Goal: Book appointment/travel/reservation

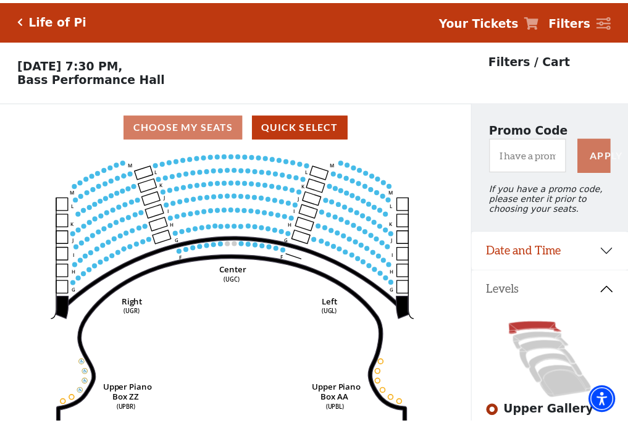
scroll to position [57, 0]
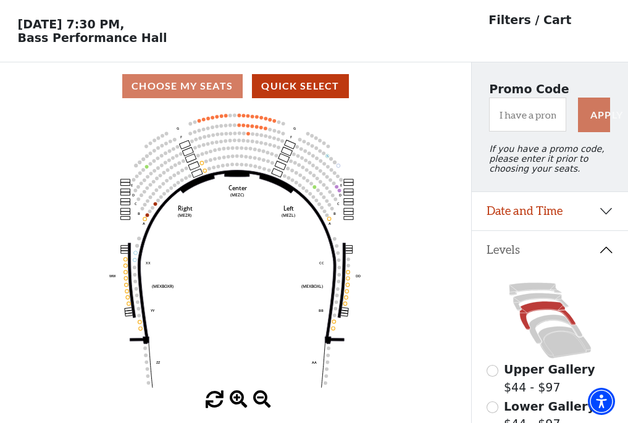
scroll to position [57, 0]
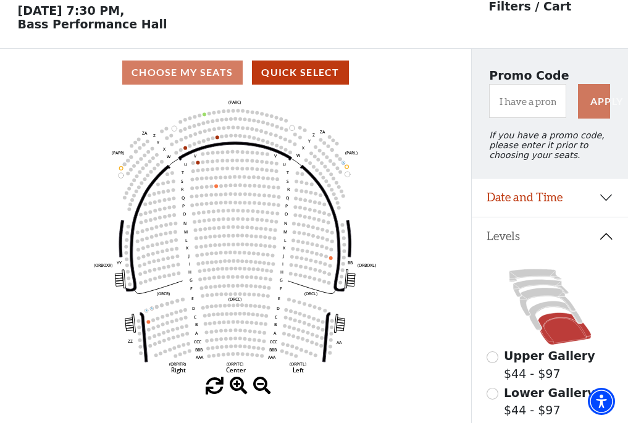
scroll to position [57, 0]
